Goal: Navigation & Orientation: Find specific page/section

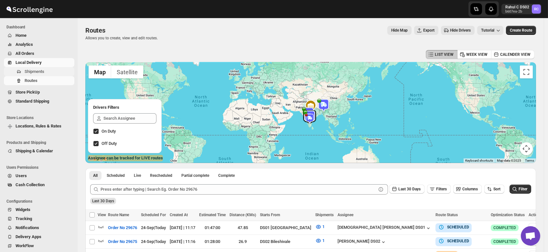
click at [28, 72] on span "Shipments" at bounding box center [35, 71] width 20 height 5
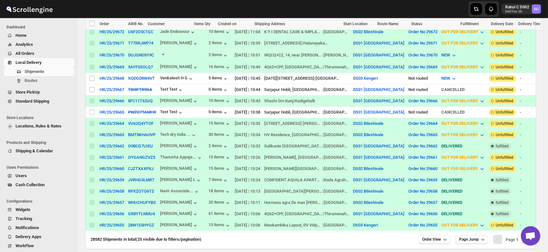
scroll to position [253, 0]
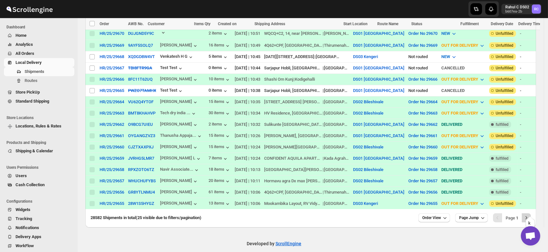
click at [529, 215] on icon "Next" at bounding box center [526, 218] width 6 height 6
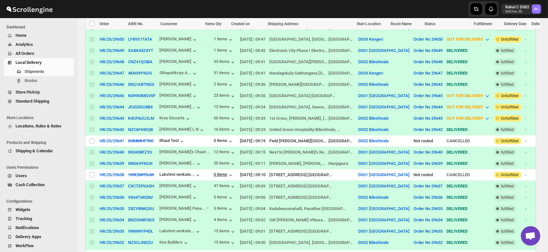
scroll to position [191, 0]
click at [26, 79] on span "Routes" at bounding box center [31, 80] width 13 height 5
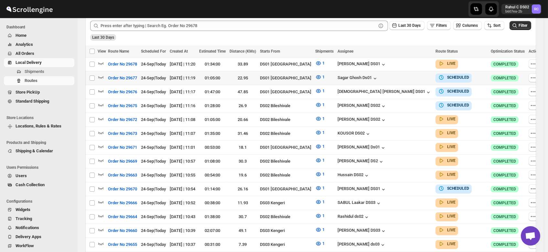
scroll to position [158, 0]
